Goal: Find specific page/section: Find specific page/section

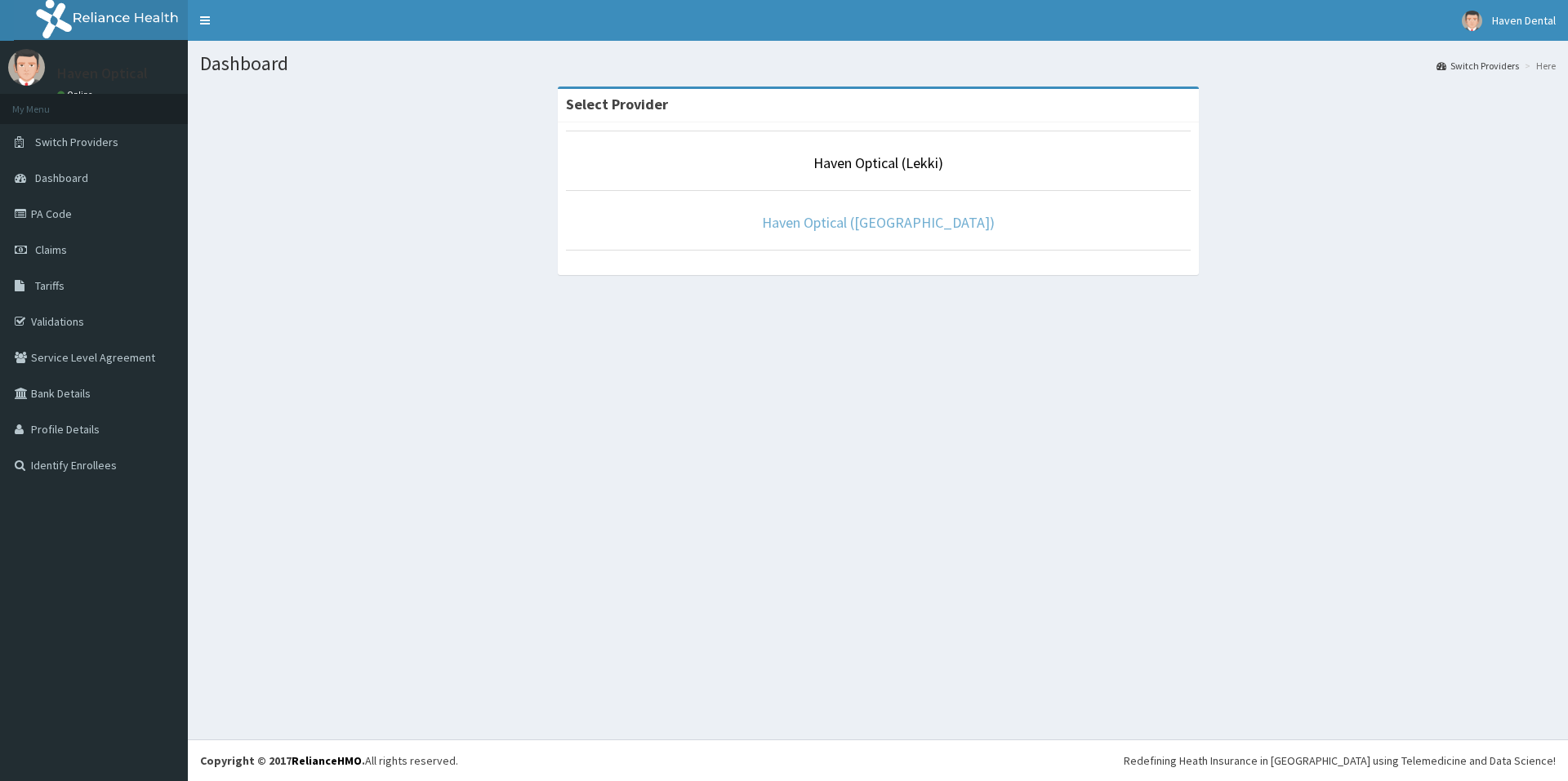
click at [874, 219] on link "Haven Optical ([GEOGRAPHIC_DATA])" at bounding box center [877, 222] width 233 height 19
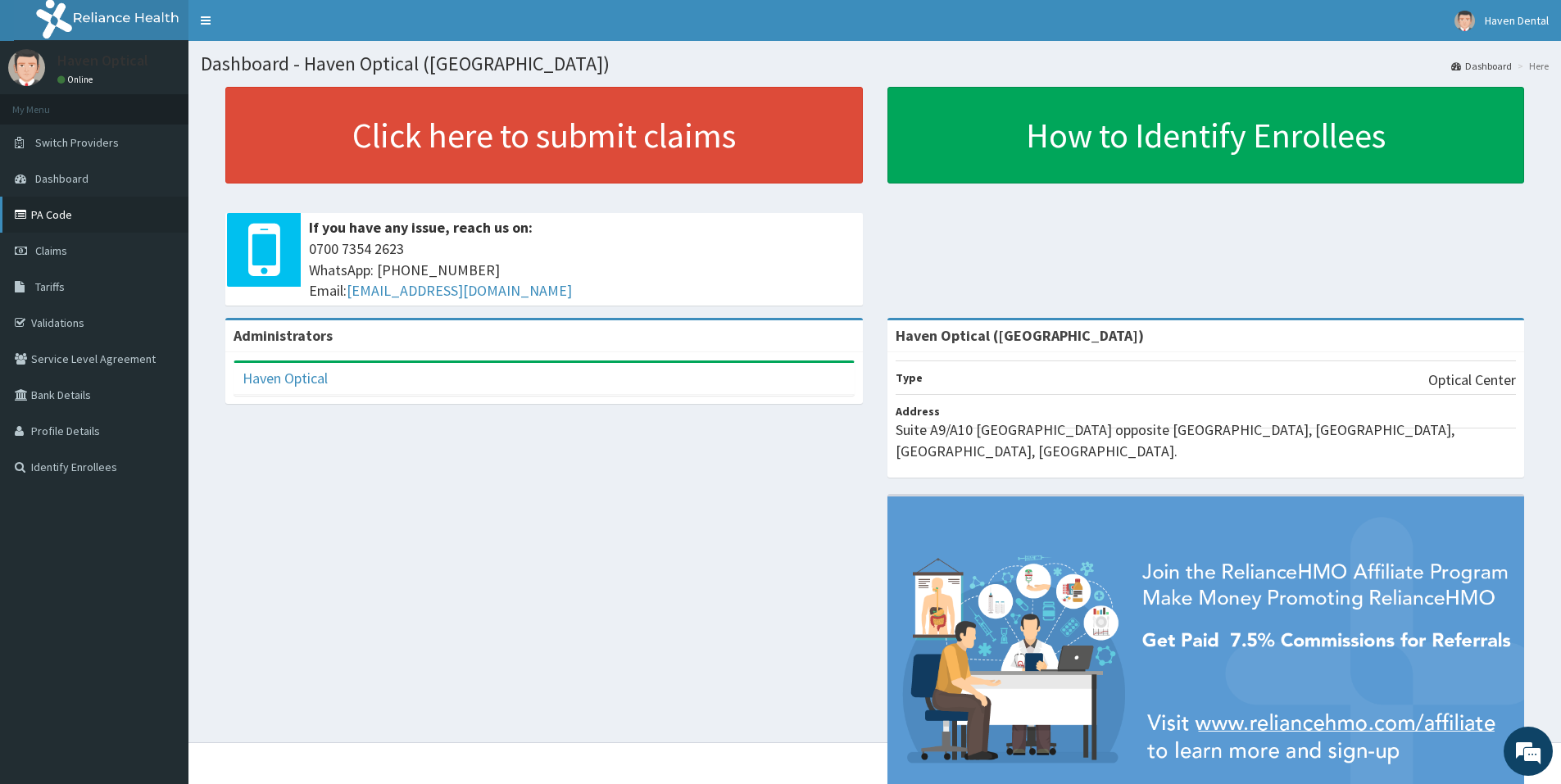
click at [63, 217] on link "PA Code" at bounding box center [94, 215] width 189 height 36
